Goal: Task Accomplishment & Management: Manage account settings

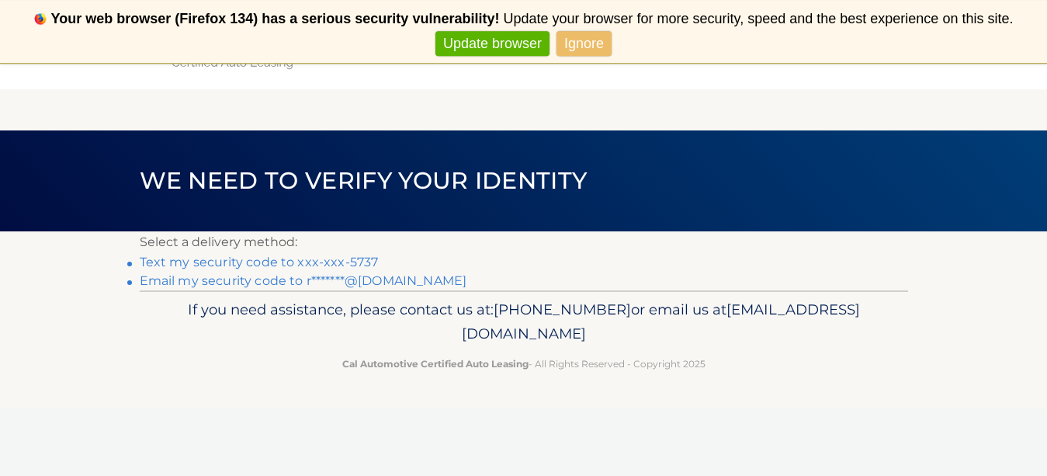
scroll to position [15, 0]
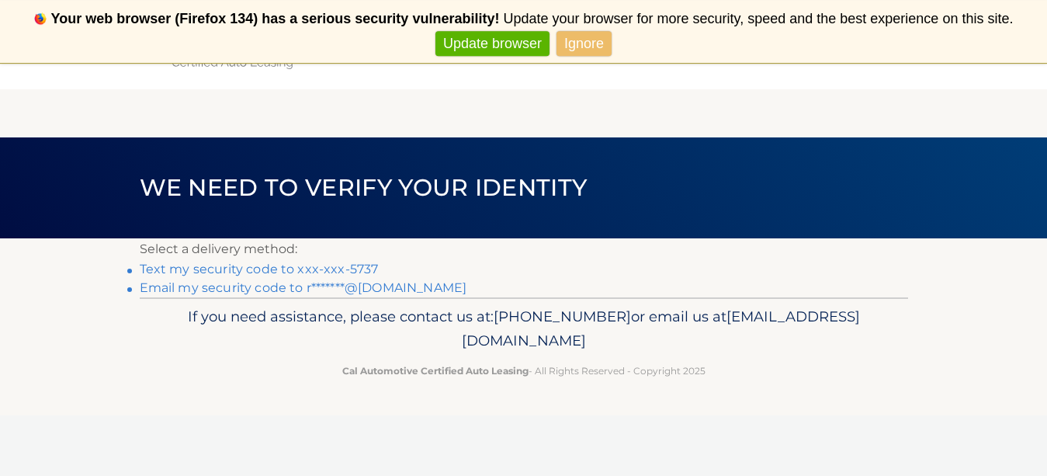
click at [279, 267] on link "Text my security code to xxx-xxx-5737" at bounding box center [259, 269] width 239 height 15
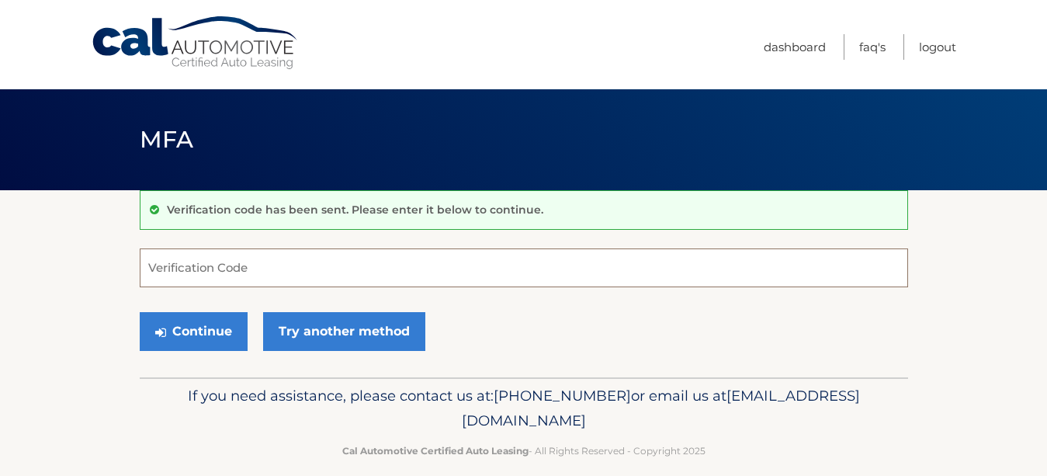
click at [255, 265] on input "Verification Code" at bounding box center [524, 267] width 768 height 39
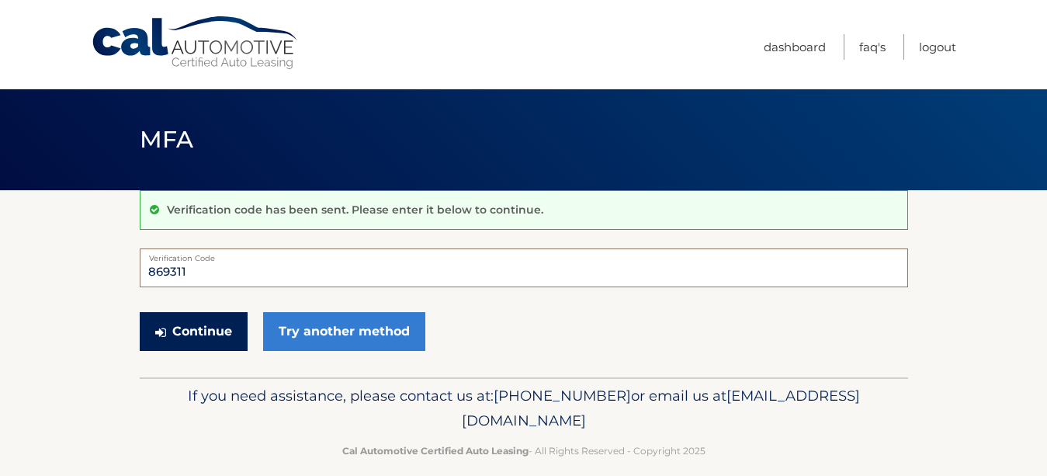
type input "869311"
click at [214, 329] on button "Continue" at bounding box center [194, 331] width 108 height 39
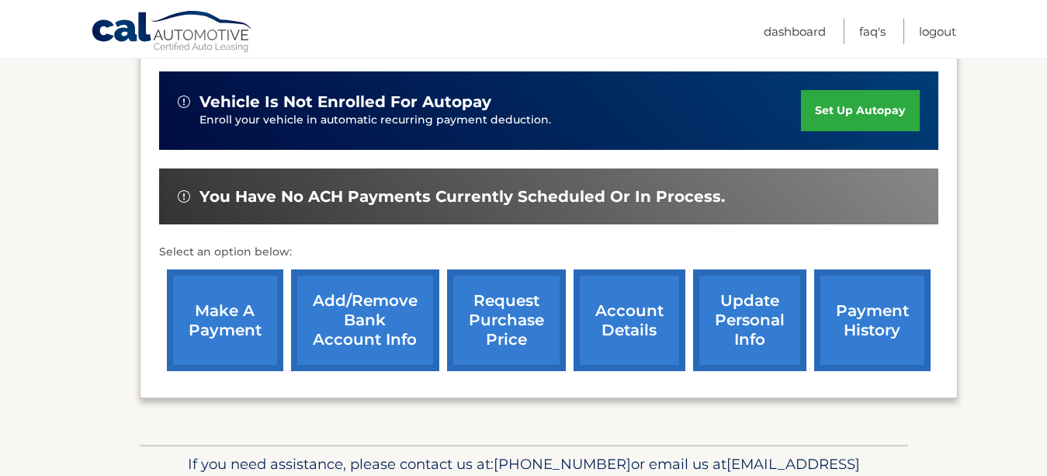
scroll to position [380, 0]
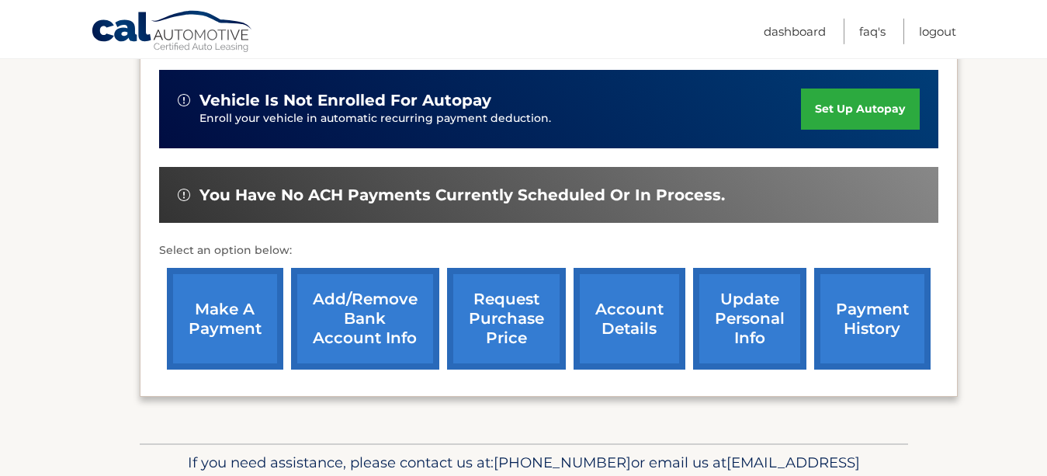
click at [227, 332] on link "make a payment" at bounding box center [225, 319] width 116 height 102
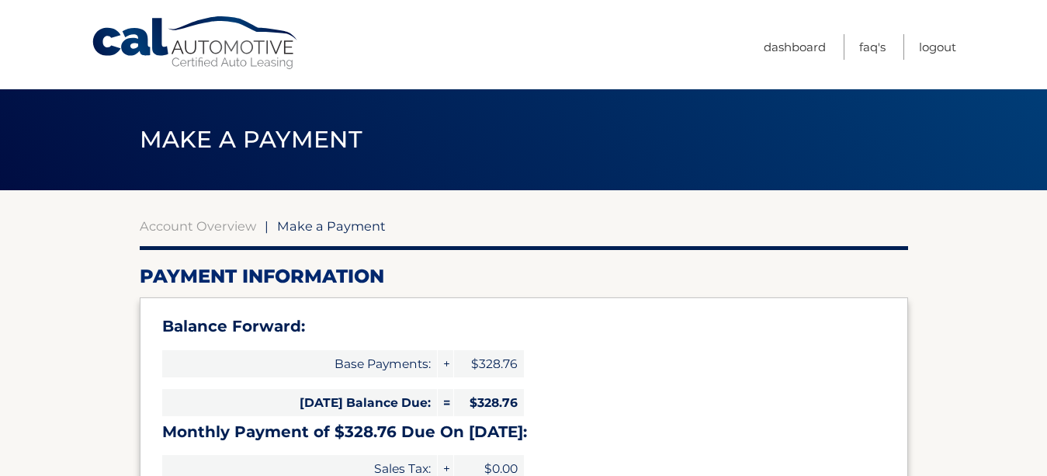
select select "NzMxOTdmMmMtNWNmMy00NTIzLWI4NTctMDk1MzY4YmMxNWU5"
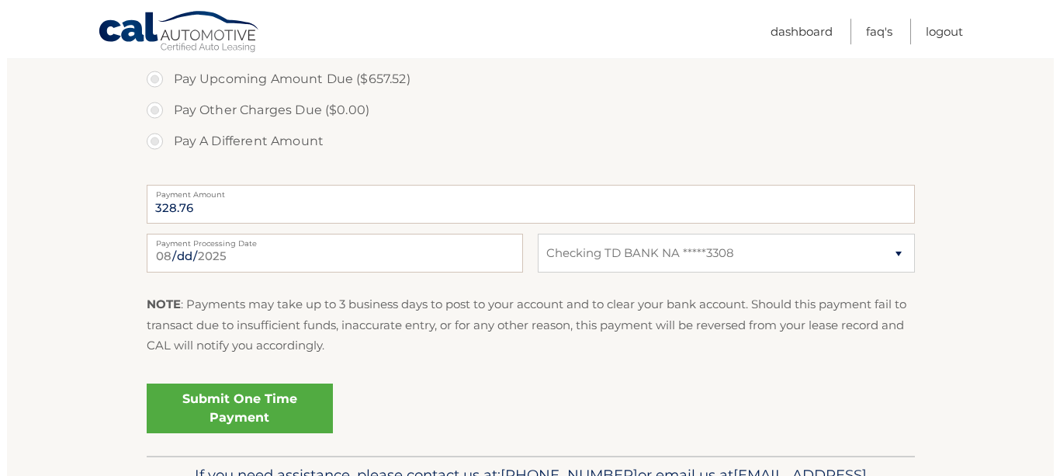
scroll to position [603, 0]
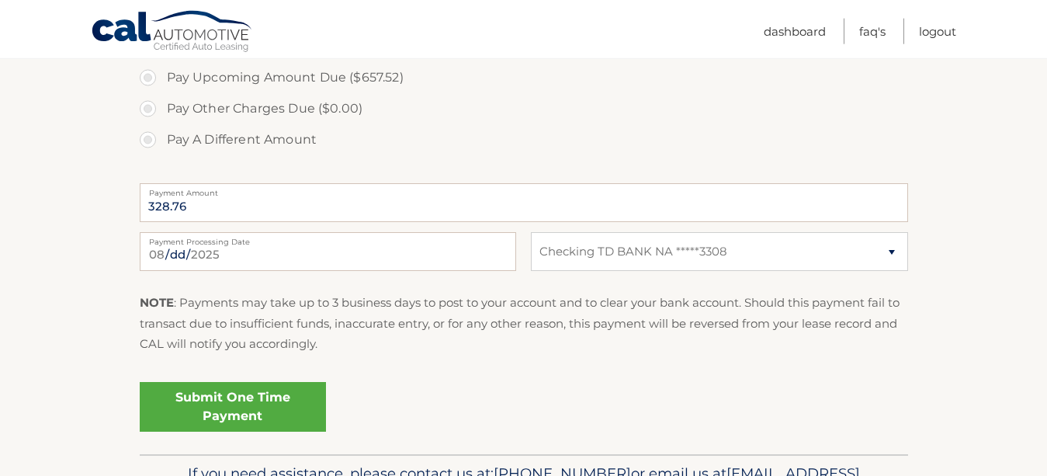
click at [219, 411] on link "Submit One Time Payment" at bounding box center [233, 407] width 186 height 50
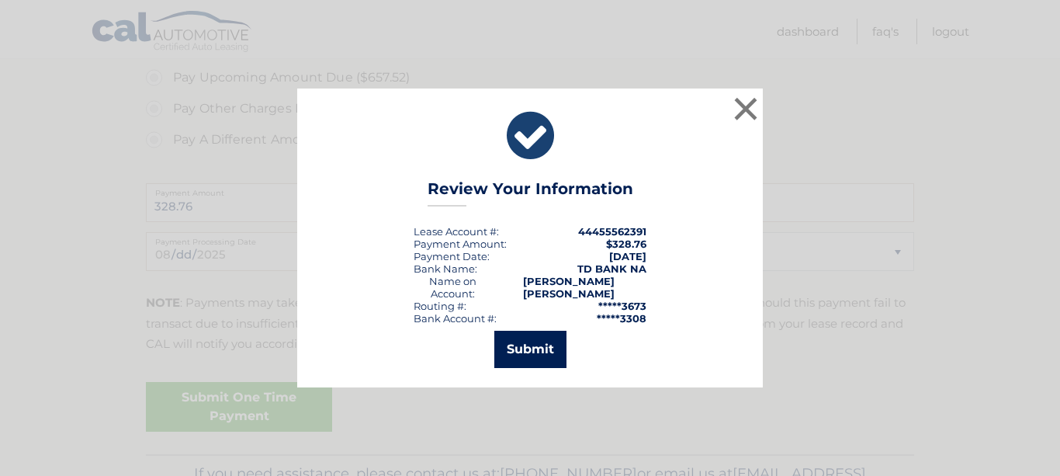
click at [524, 350] on button "Submit" at bounding box center [530, 349] width 72 height 37
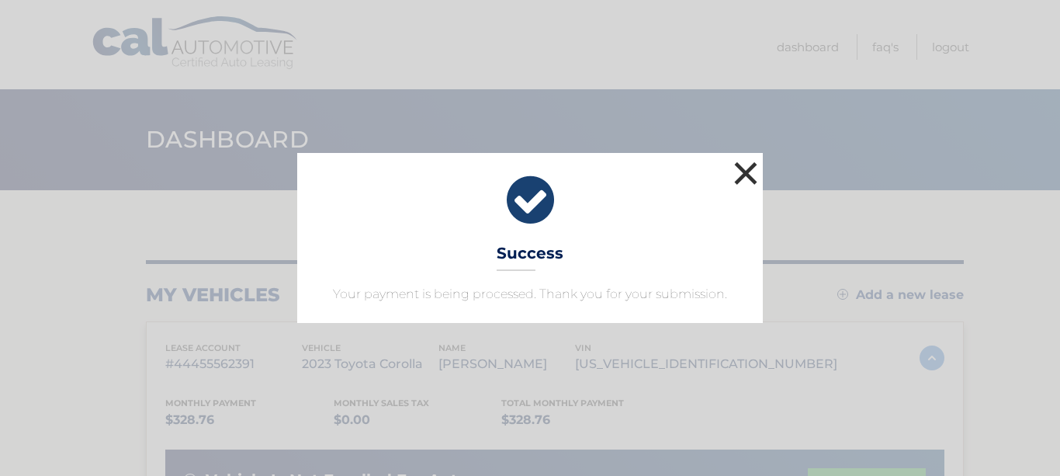
click at [741, 166] on button "×" at bounding box center [745, 173] width 31 height 31
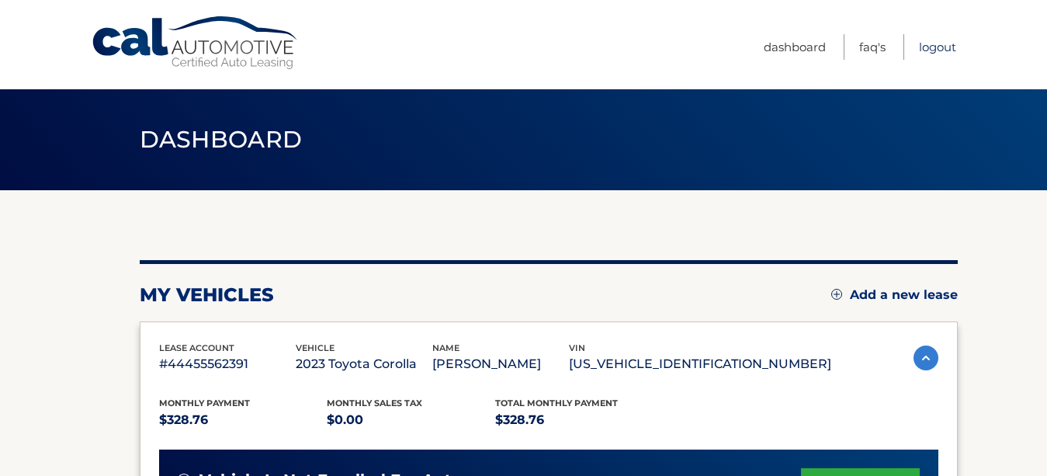
click at [938, 45] on link "Logout" at bounding box center [937, 47] width 37 height 26
